Goal: Find specific page/section: Find specific page/section

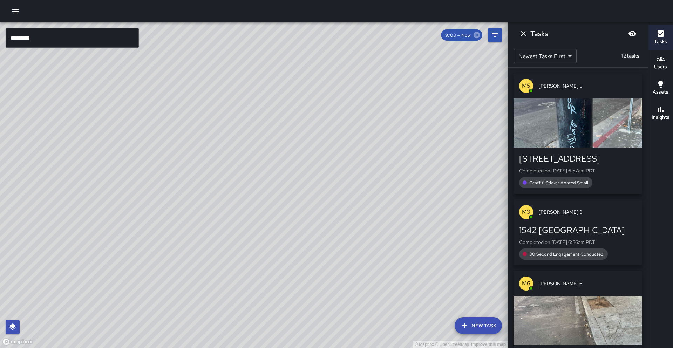
click at [476, 35] on icon at bounding box center [477, 35] width 6 height 6
click at [479, 36] on icon at bounding box center [477, 35] width 6 height 6
click at [490, 34] on button "Filters" at bounding box center [495, 35] width 14 height 14
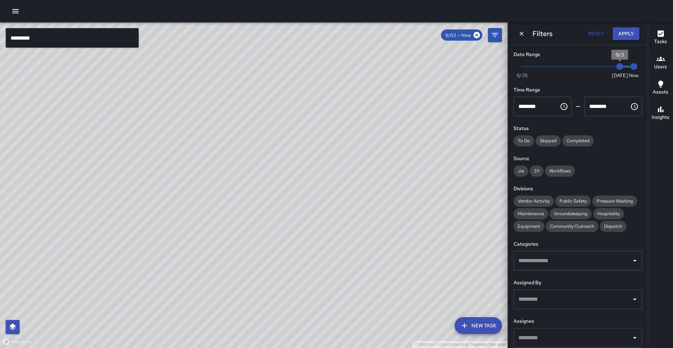
type input "*"
drag, startPoint x: 617, startPoint y: 69, endPoint x: 602, endPoint y: 72, distance: 15.9
click at [602, 70] on span "9/2" at bounding box center [605, 66] width 7 height 7
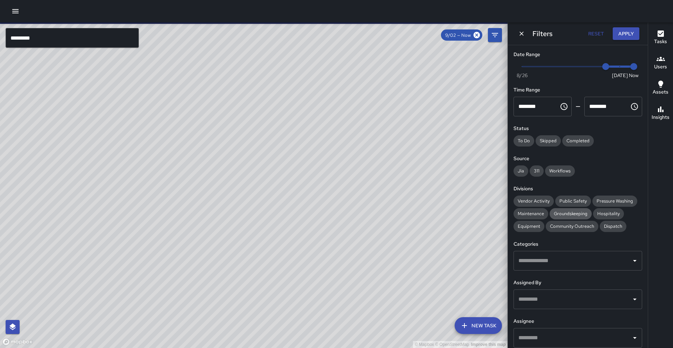
click at [579, 204] on span "Public Safety" at bounding box center [573, 201] width 36 height 6
drag, startPoint x: 271, startPoint y: 119, endPoint x: 276, endPoint y: 169, distance: 50.3
click at [298, 174] on div "© Mapbox © OpenStreetMap Improve this map" at bounding box center [254, 185] width 508 height 326
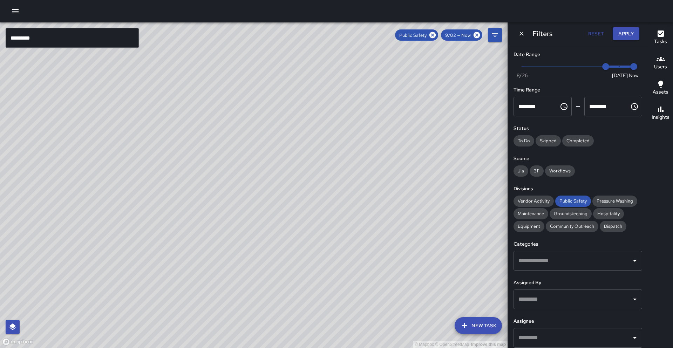
drag, startPoint x: 218, startPoint y: 170, endPoint x: 218, endPoint y: 157, distance: 12.6
click at [218, 156] on div "© Mapbox © OpenStreetMap Improve this map" at bounding box center [254, 185] width 508 height 326
click at [262, 156] on div "© Mapbox © OpenStreetMap Improve this map [STREET_ADDRESS] Completed on [DATE] …" at bounding box center [254, 185] width 508 height 326
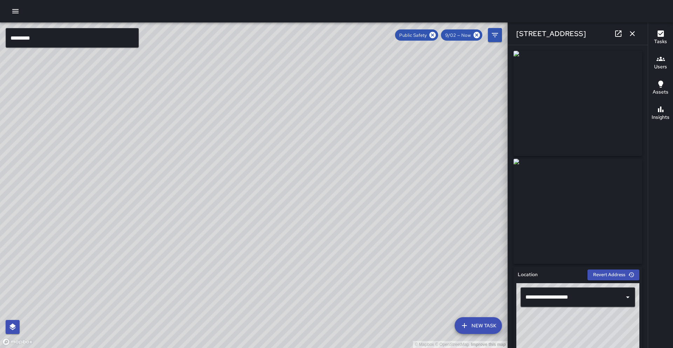
drag, startPoint x: 151, startPoint y: 279, endPoint x: 158, endPoint y: 223, distance: 56.5
click at [158, 223] on div "© Mapbox © OpenStreetMap Improve this map" at bounding box center [254, 185] width 508 height 326
drag, startPoint x: 157, startPoint y: 236, endPoint x: 173, endPoint y: 199, distance: 40.4
click at [173, 199] on div "© Mapbox © OpenStreetMap Improve this map" at bounding box center [254, 185] width 508 height 326
click at [615, 34] on icon at bounding box center [618, 34] width 6 height 6
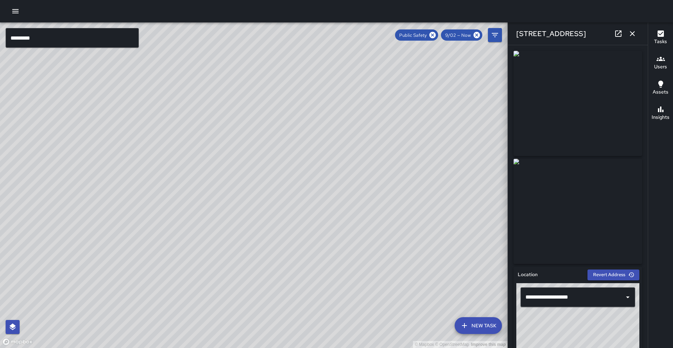
click at [432, 36] on icon at bounding box center [433, 35] width 8 height 8
drag, startPoint x: 205, startPoint y: 195, endPoint x: 270, endPoint y: 135, distance: 87.8
click at [266, 139] on div "© Mapbox © OpenStreetMap Improve this map" at bounding box center [254, 185] width 508 height 326
drag, startPoint x: 259, startPoint y: 121, endPoint x: 235, endPoint y: 221, distance: 102.4
click at [235, 221] on div "© Mapbox © OpenStreetMap Improve this map" at bounding box center [254, 185] width 508 height 326
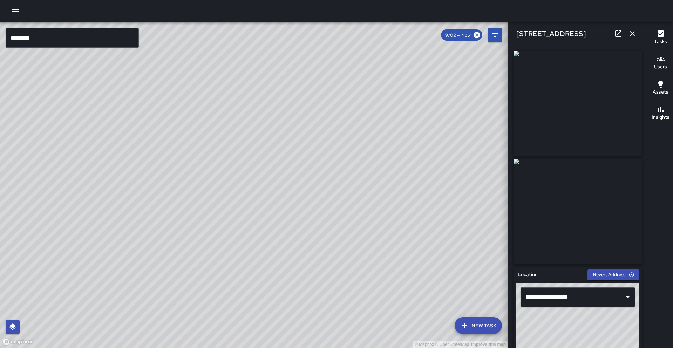
click at [263, 220] on div "© Mapbox © OpenStreetMap Improve this map" at bounding box center [254, 185] width 508 height 326
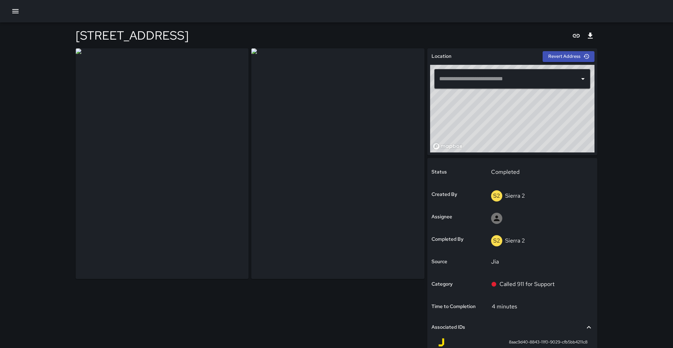
type input "**********"
